Goal: Information Seeking & Learning: Learn about a topic

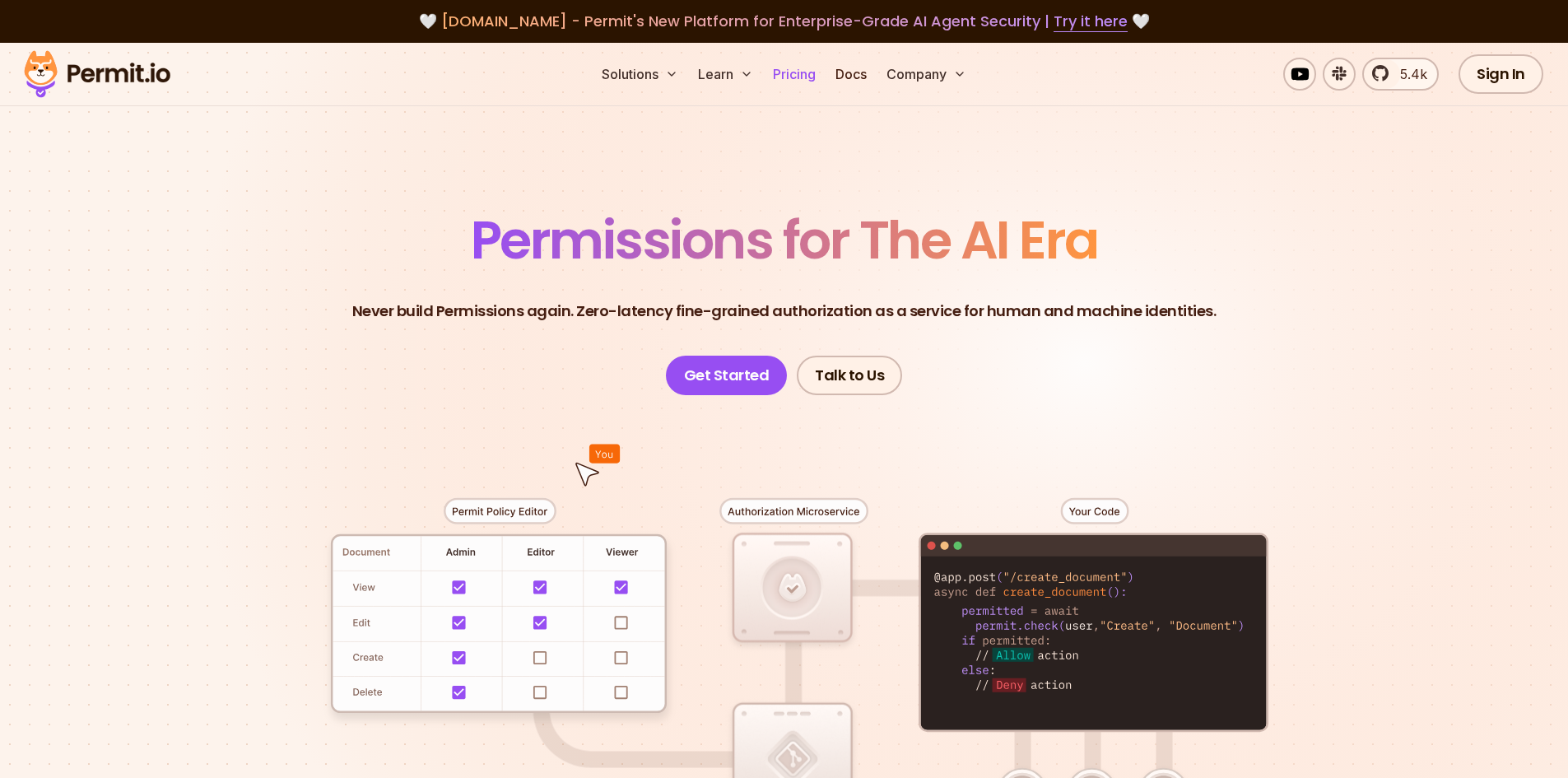
click at [786, 73] on link "Pricing" at bounding box center [795, 74] width 56 height 33
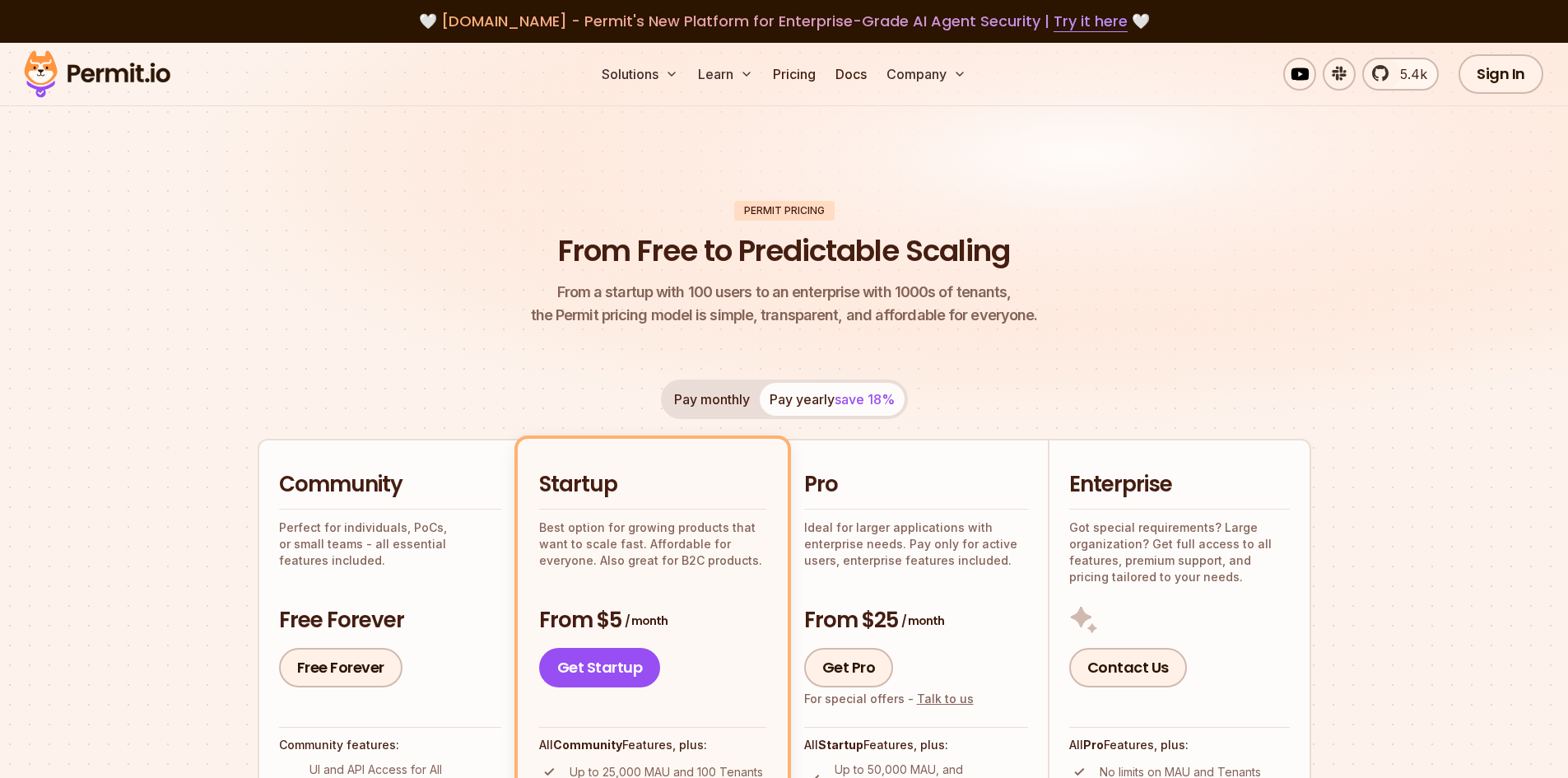
click at [114, 81] on img at bounding box center [96, 74] width 161 height 56
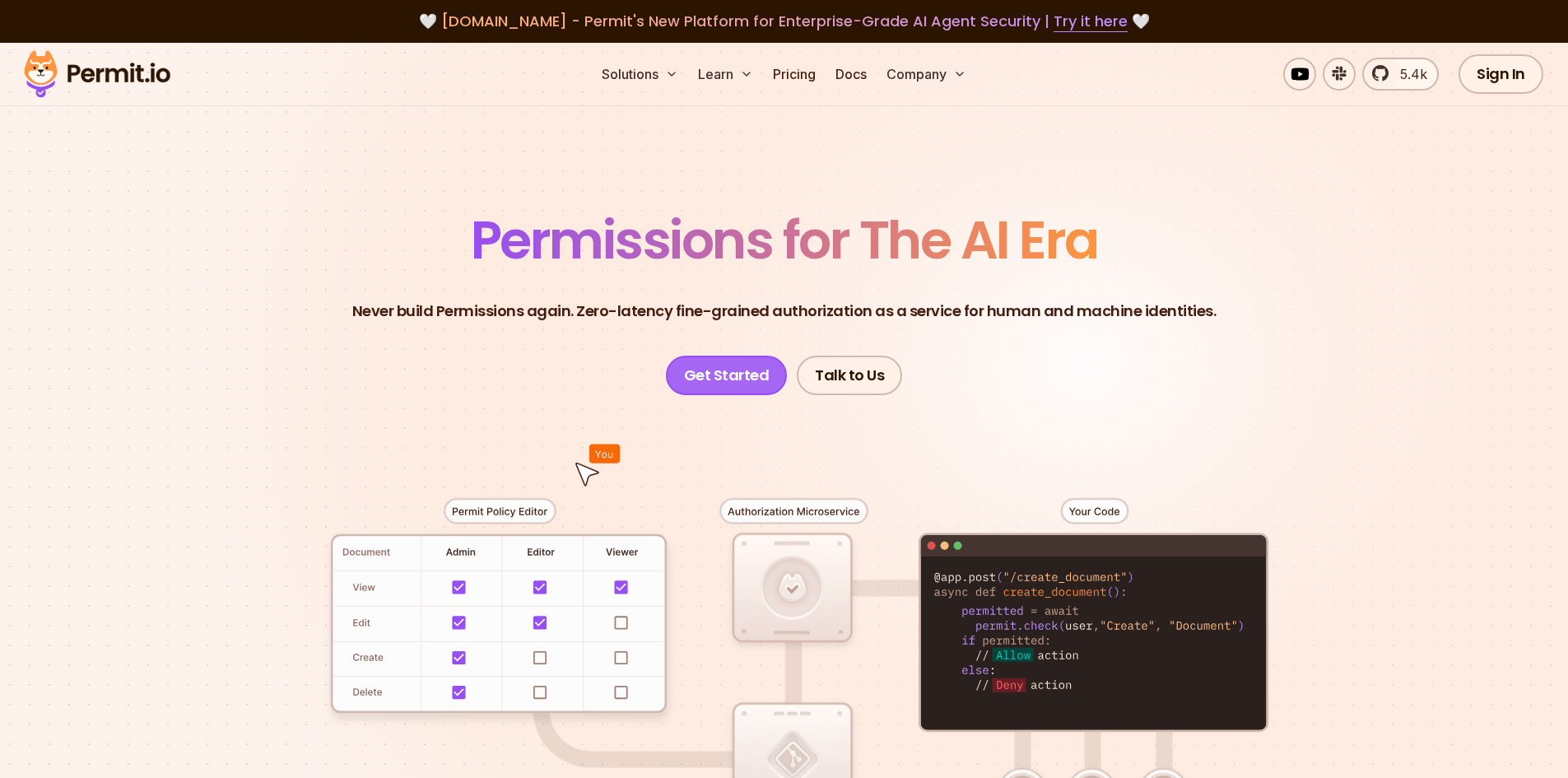
click at [703, 379] on link "Get Started" at bounding box center [726, 375] width 122 height 39
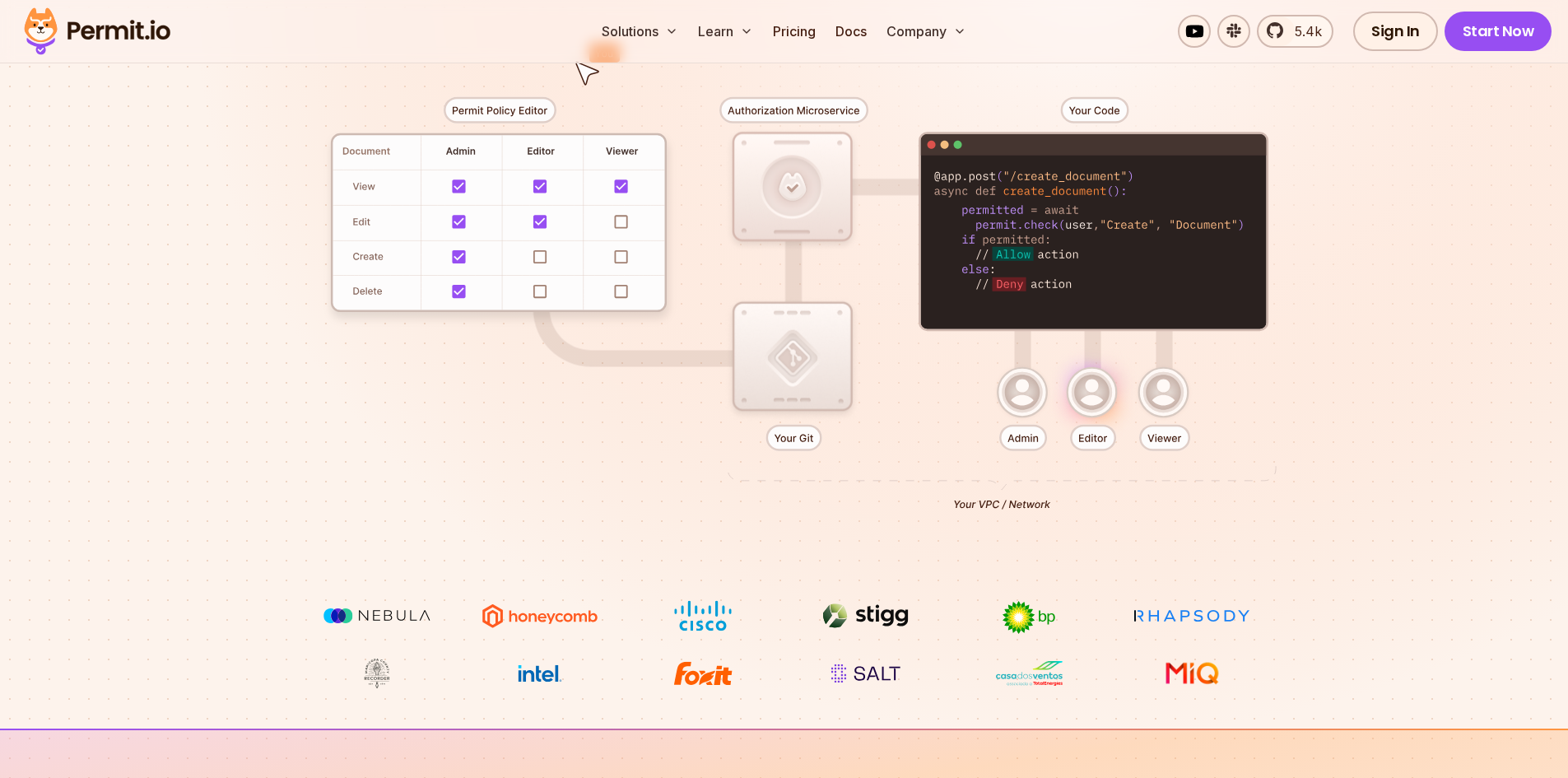
scroll to position [329, 0]
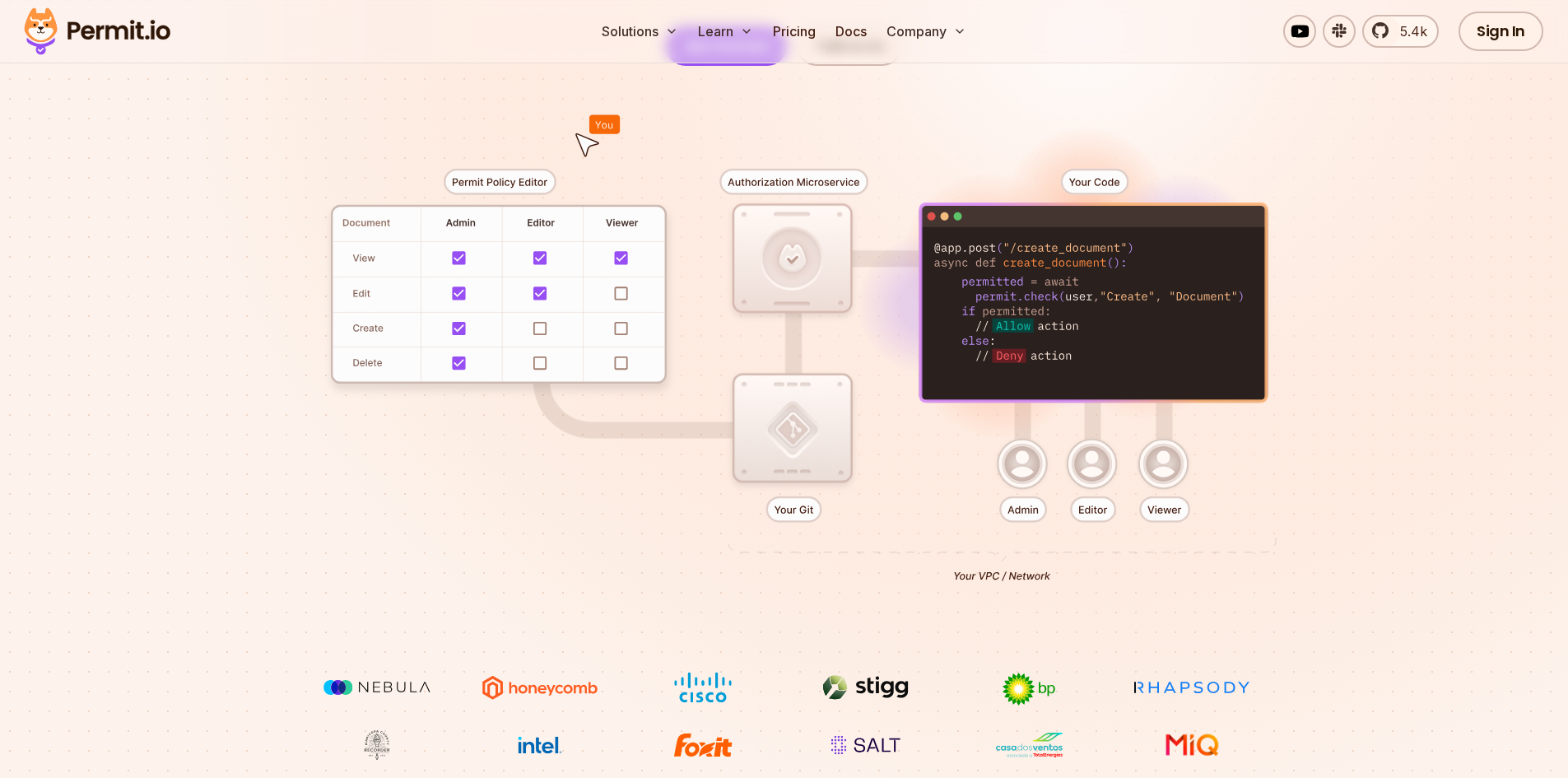
click at [545, 271] on div at bounding box center [784, 369] width 1152 height 606
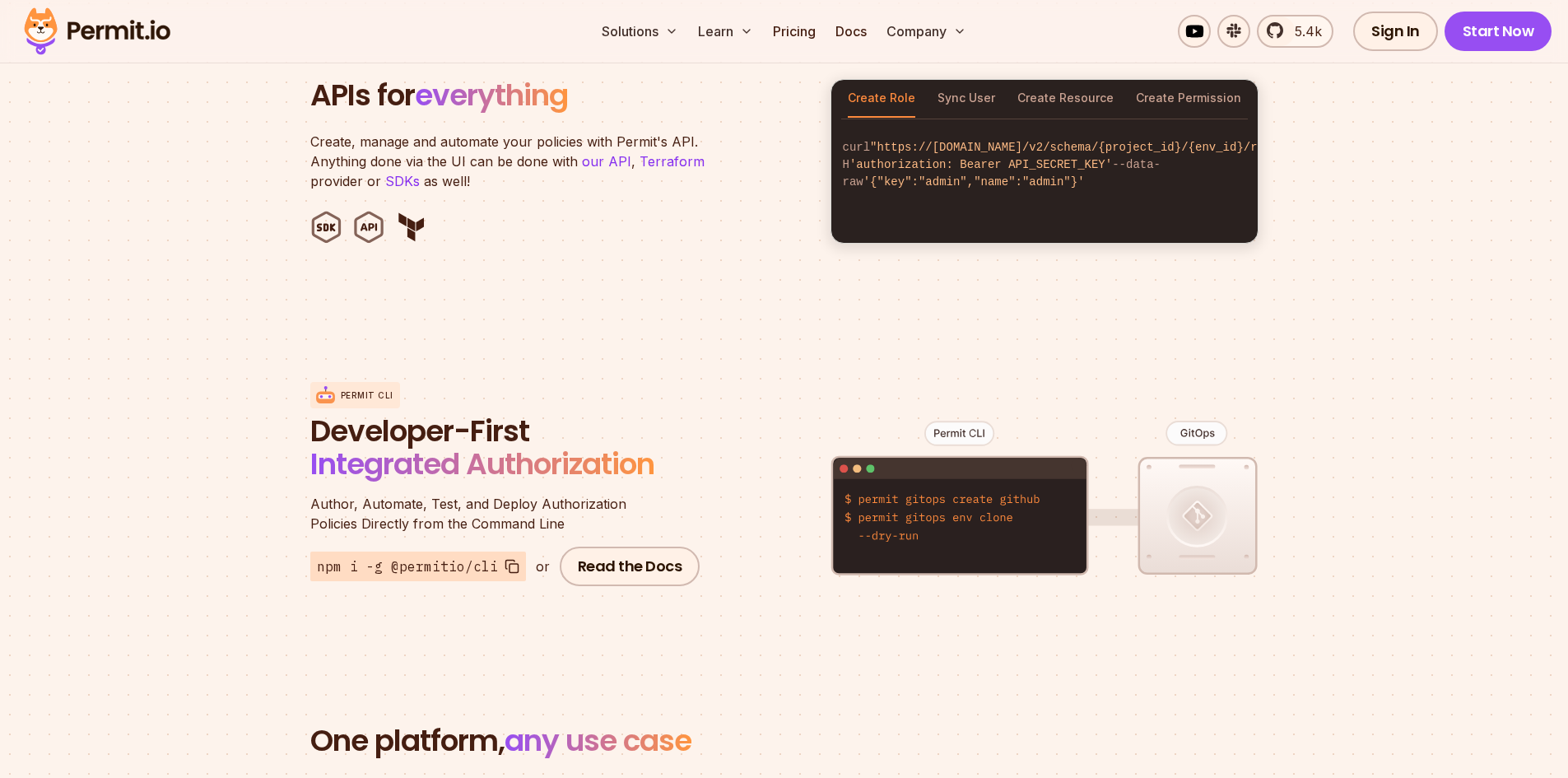
scroll to position [1482, 0]
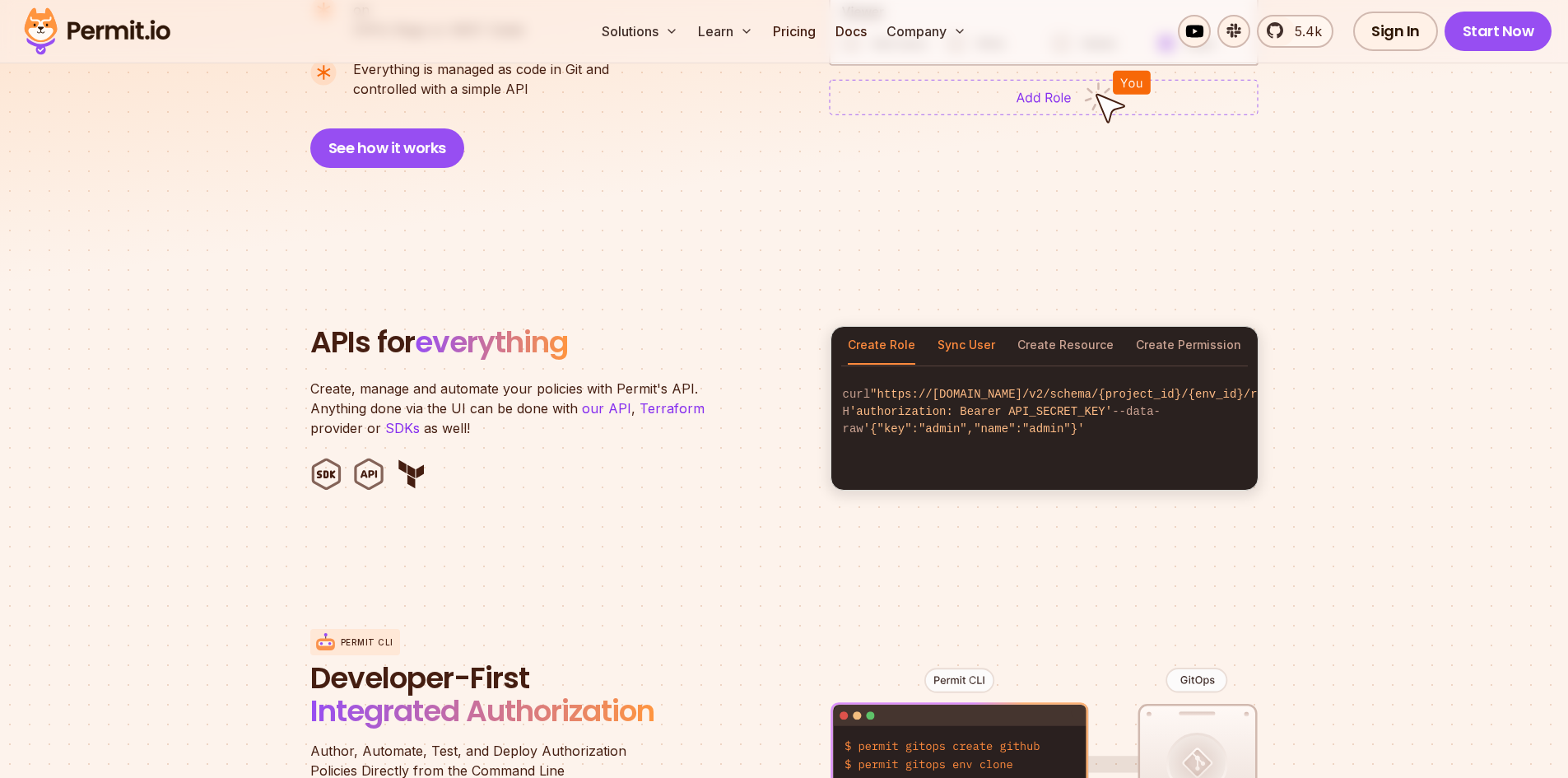
click at [971, 328] on button "Sync User" at bounding box center [966, 345] width 58 height 38
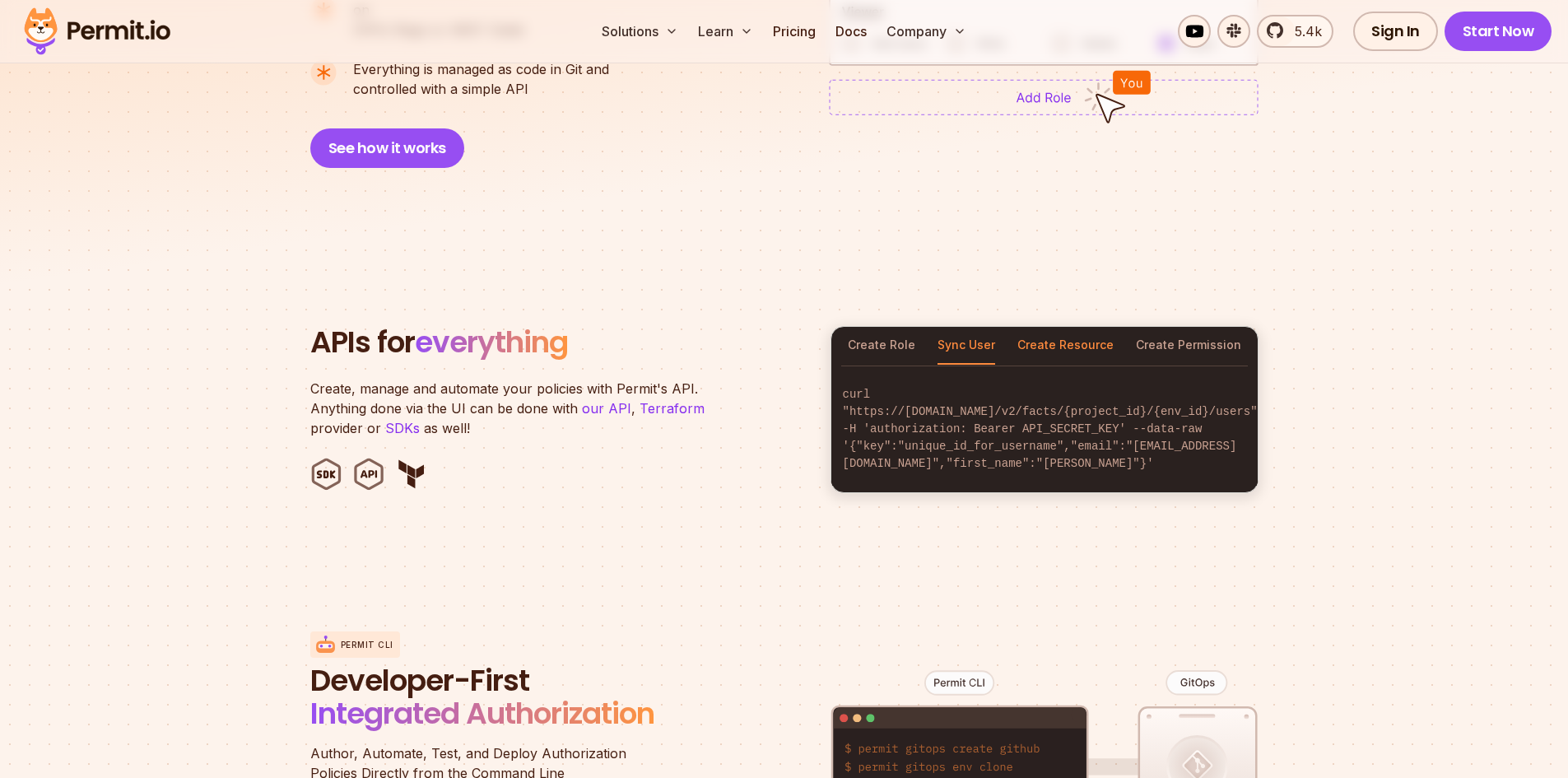
click at [1088, 327] on button "Create Resource" at bounding box center [1065, 345] width 96 height 38
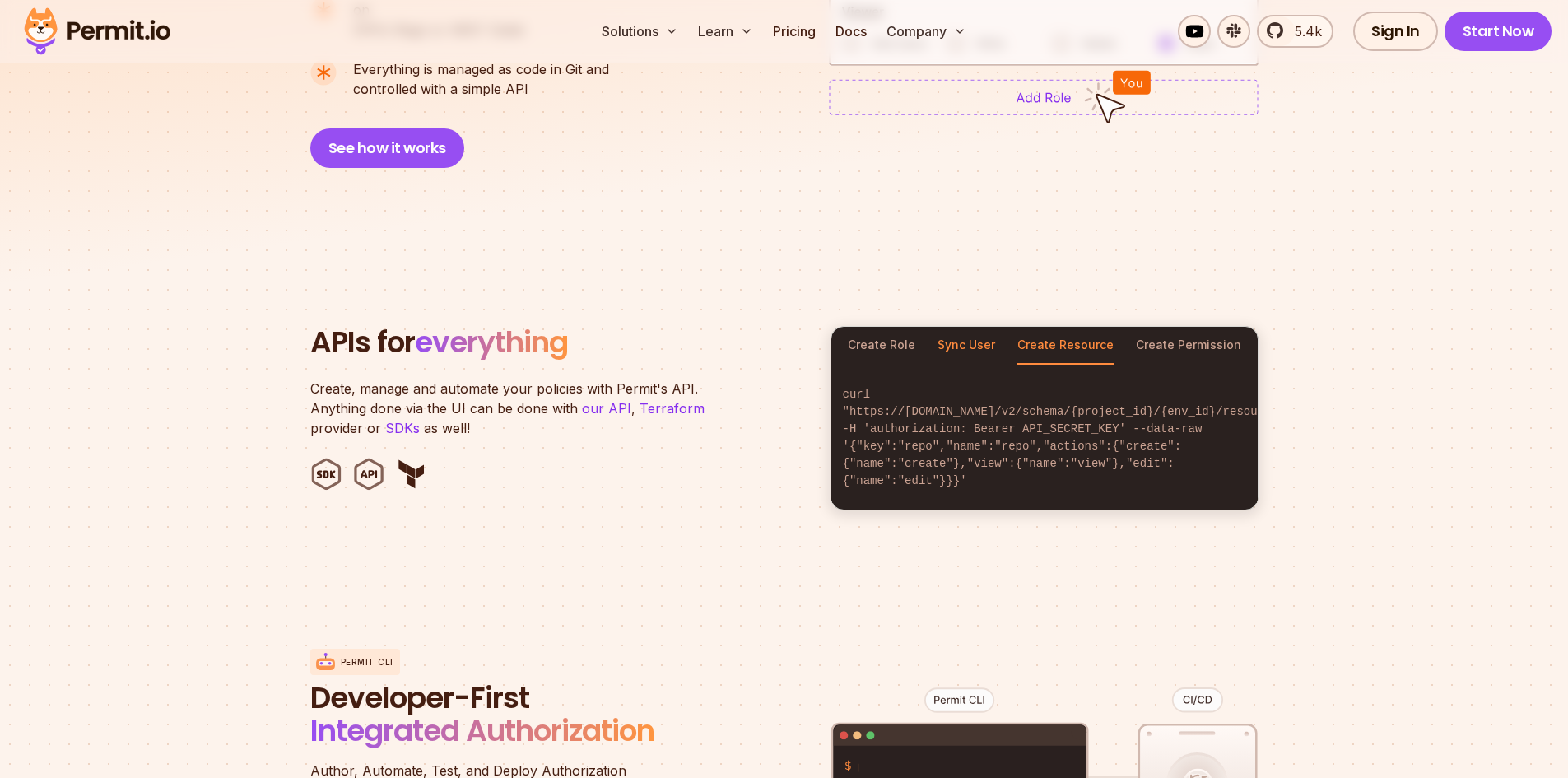
click at [964, 327] on button "Sync User" at bounding box center [966, 345] width 58 height 38
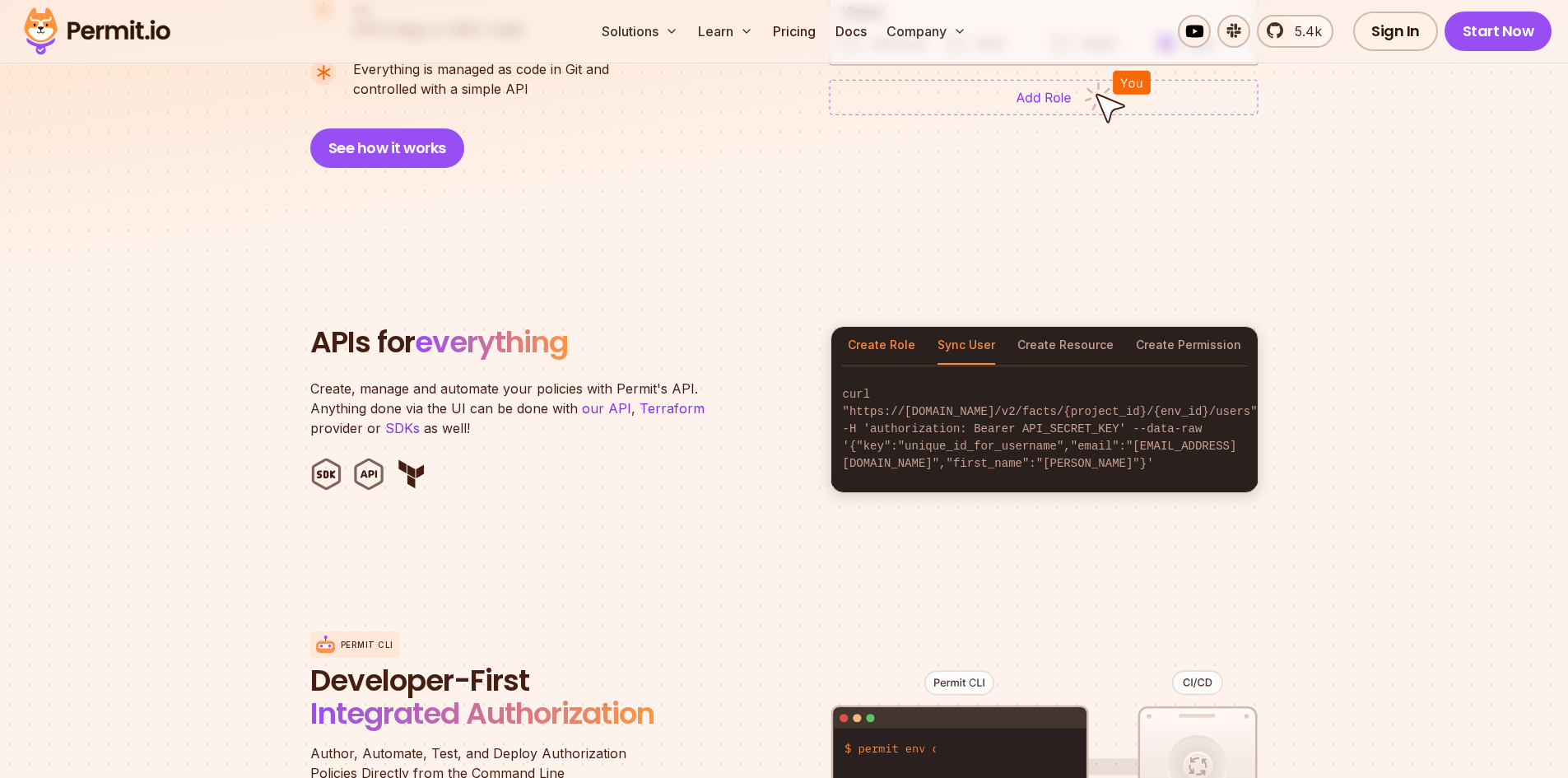
click at [853, 327] on button "Create Role" at bounding box center [881, 345] width 67 height 38
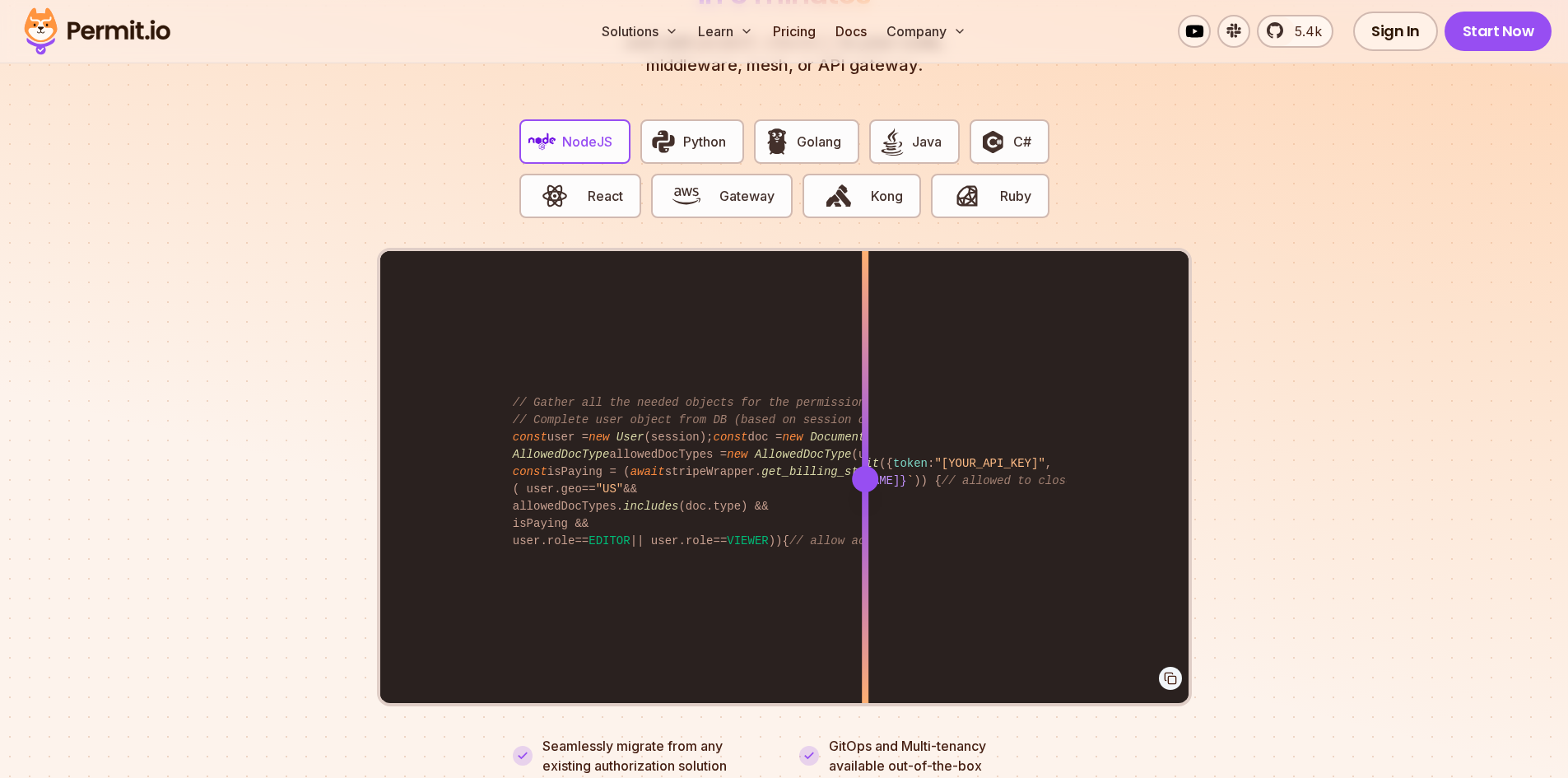
scroll to position [3376, 0]
